Goal: Navigation & Orientation: Find specific page/section

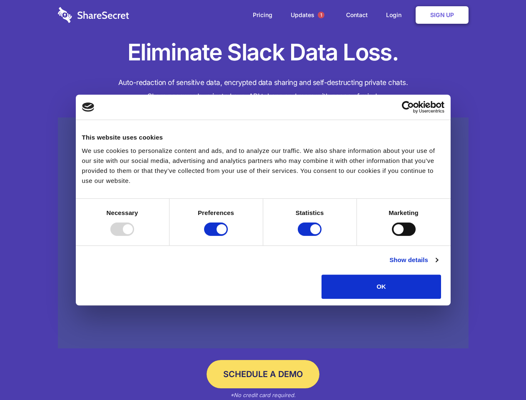
click at [134, 236] on div at bounding box center [122, 228] width 24 height 13
click at [228, 236] on input "Preferences" at bounding box center [216, 228] width 24 height 13
checkbox input "false"
click at [311, 236] on input "Statistics" at bounding box center [310, 228] width 24 height 13
checkbox input "false"
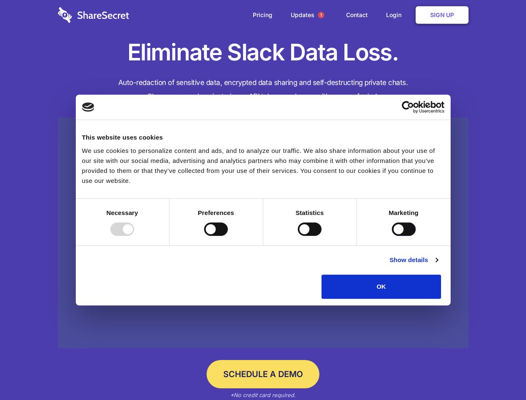
click at [392, 236] on input "Marketing" at bounding box center [404, 228] width 24 height 13
checkbox input "true"
click at [438, 265] on link "Show details" at bounding box center [413, 260] width 48 height 10
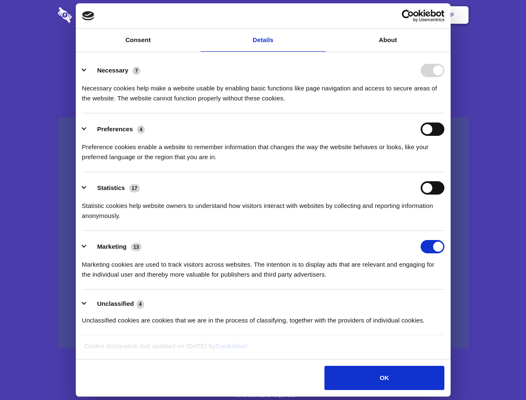
click at [444, 113] on li "Necessary 7 Necessary cookies help make a website usable by enabling basic func…" at bounding box center [263, 84] width 362 height 59
click at [321, 15] on span "1" at bounding box center [321, 15] width 7 height 7
